Goal: Transaction & Acquisition: Download file/media

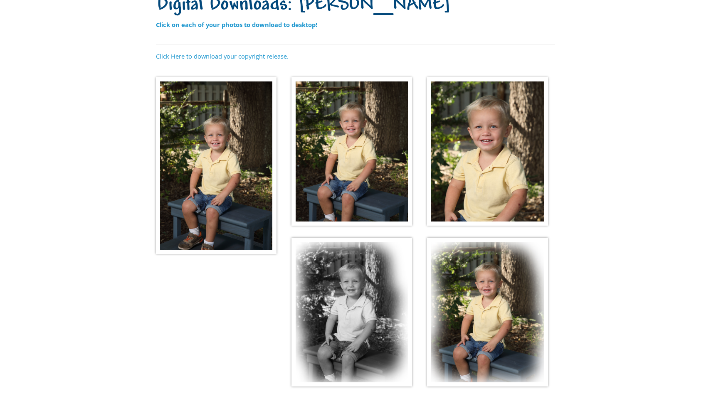
scroll to position [86, 0]
click at [231, 149] on img at bounding box center [216, 165] width 121 height 177
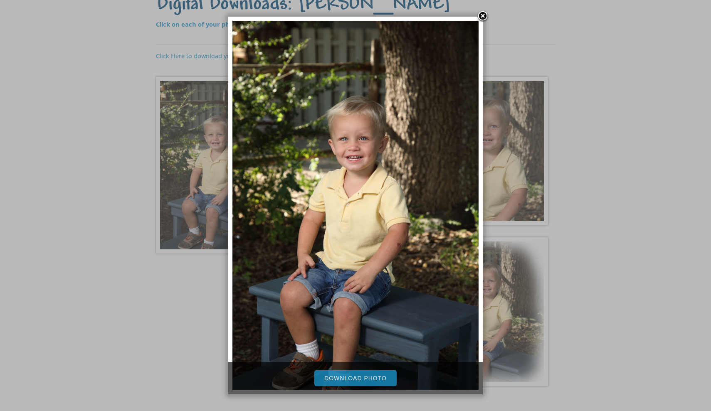
click at [360, 378] on link "Download Photo" at bounding box center [355, 378] width 82 height 16
click at [620, 126] on div at bounding box center [355, 204] width 711 height 580
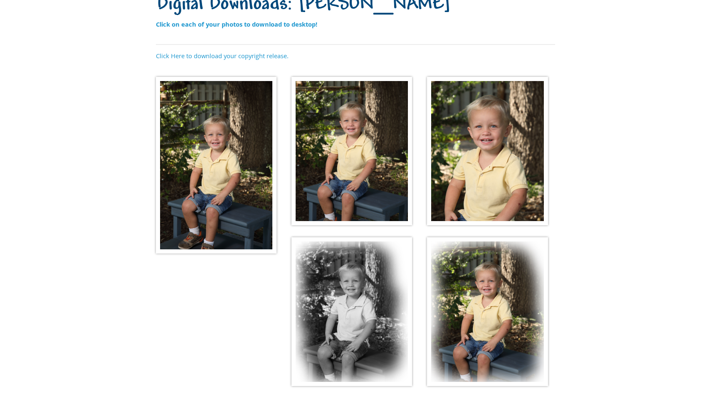
click at [378, 160] on img at bounding box center [351, 151] width 121 height 149
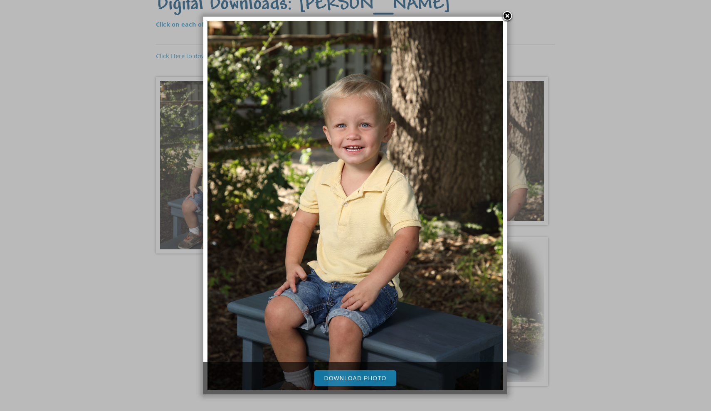
click at [343, 375] on link "Download Photo" at bounding box center [355, 378] width 82 height 16
click at [604, 151] on div at bounding box center [355, 204] width 711 height 580
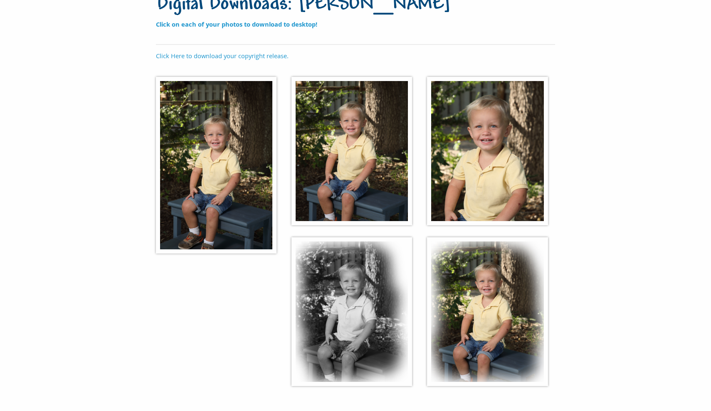
click at [491, 156] on img at bounding box center [487, 151] width 121 height 149
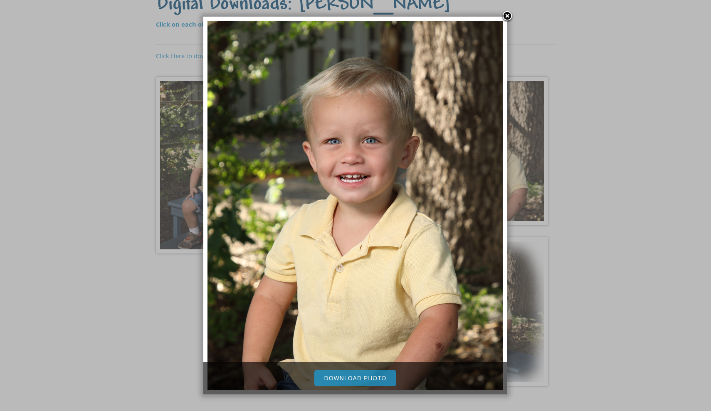
click at [350, 381] on link "Download Photo" at bounding box center [355, 378] width 82 height 16
click at [621, 199] on div at bounding box center [355, 204] width 711 height 580
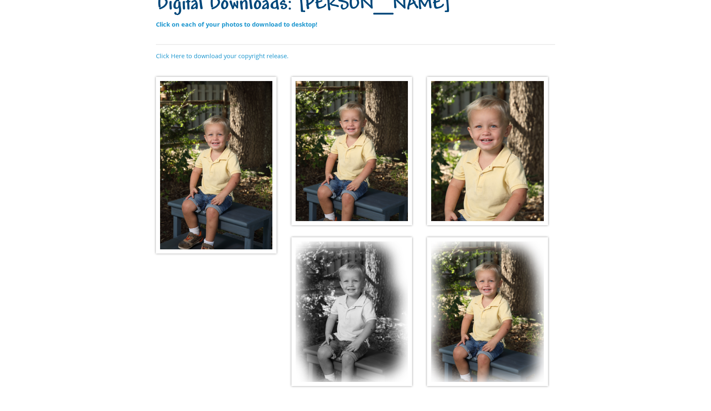
click at [350, 293] on img at bounding box center [351, 311] width 121 height 149
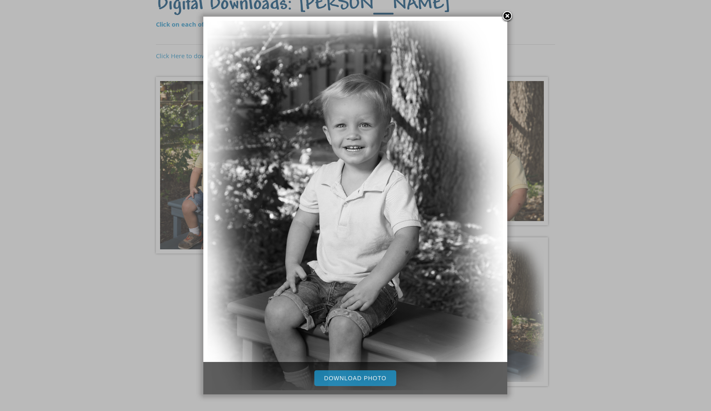
click at [349, 380] on link "Download Photo" at bounding box center [355, 378] width 82 height 16
click at [573, 202] on div at bounding box center [355, 204] width 711 height 580
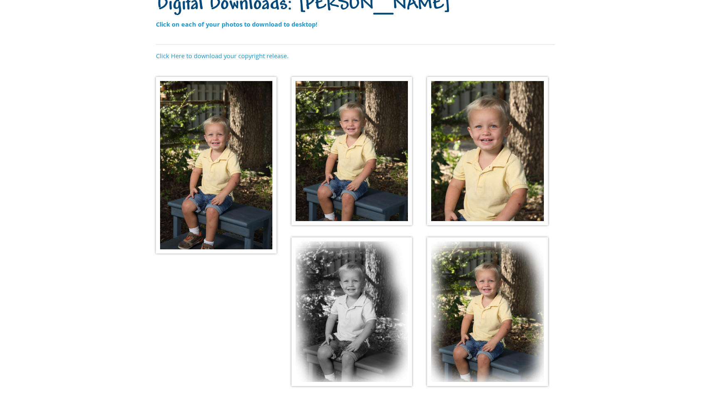
click at [585, 228] on body "[PHONE_NUMBER] Menu Home FAQ About Picture Day Contact Digital Downloads: [PERS…" at bounding box center [355, 119] width 711 height 411
click at [581, 238] on body "[PHONE_NUMBER] Menu Home FAQ About Picture Day Contact Digital Downloads: [PERS…" at bounding box center [355, 119] width 711 height 411
click at [451, 323] on img at bounding box center [487, 311] width 121 height 149
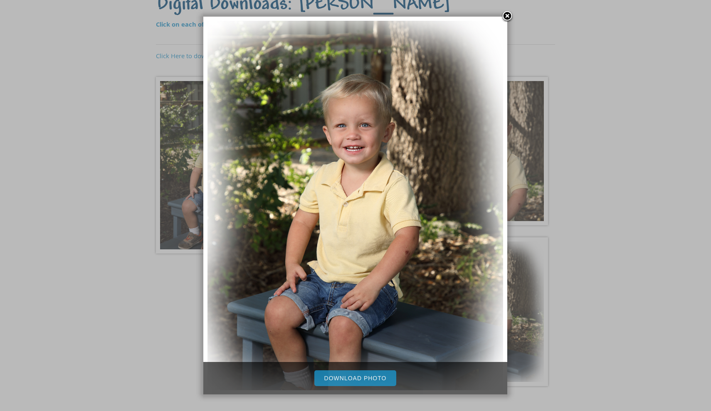
click at [349, 377] on link "Download Photo" at bounding box center [355, 378] width 82 height 16
click at [640, 104] on div at bounding box center [355, 204] width 711 height 580
